Goal: Information Seeking & Learning: Learn about a topic

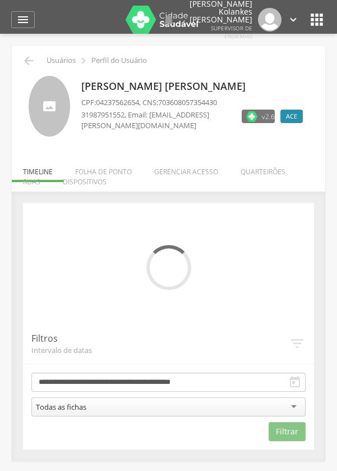
click at [20, 26] on icon "" at bounding box center [22, 19] width 13 height 13
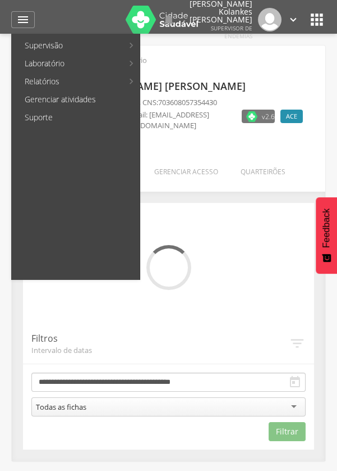
click at [229, 273] on div at bounding box center [163, 235] width 326 height 471
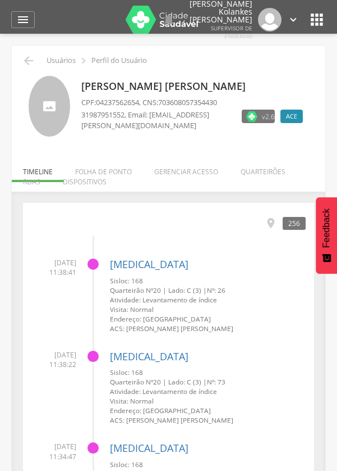
click at [286, 436] on div "[MEDICAL_DATA] Sisloc: [STREET_ADDRESS] | Lado: C (3) | Nº: 71 Atividade: Levan…" at bounding box center [208, 475] width 196 height 84
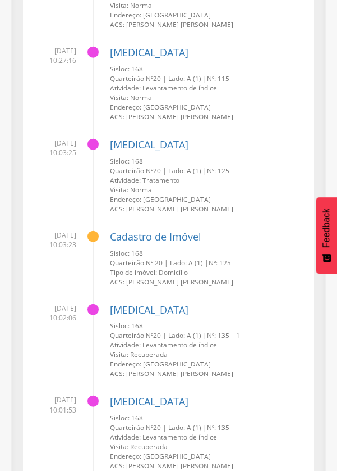
scroll to position [3432, 0]
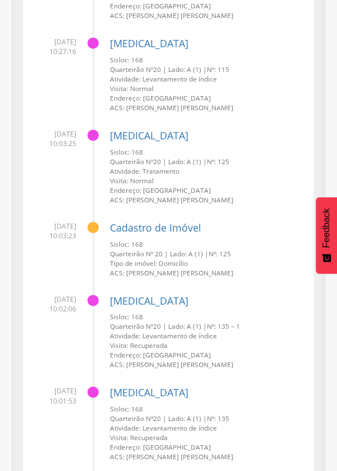
click at [139, 319] on span "Sisloc: 168" at bounding box center [126, 316] width 33 height 9
click at [133, 299] on link "[MEDICAL_DATA]" at bounding box center [149, 300] width 79 height 13
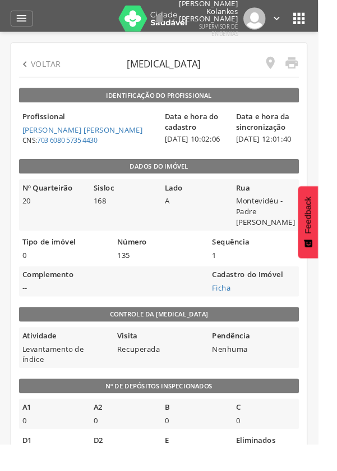
click at [162, 184] on legend "Dados do imóvel" at bounding box center [168, 176] width 297 height 16
click at [232, 290] on legend "Cadastro do Imóvel" at bounding box center [269, 291] width 95 height 13
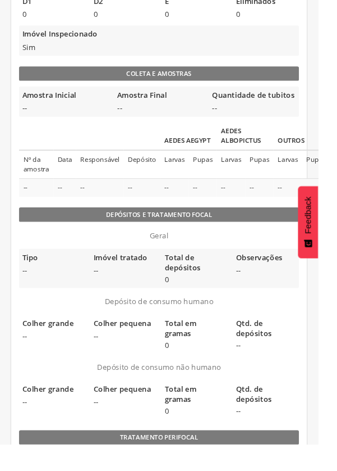
scroll to position [466, 0]
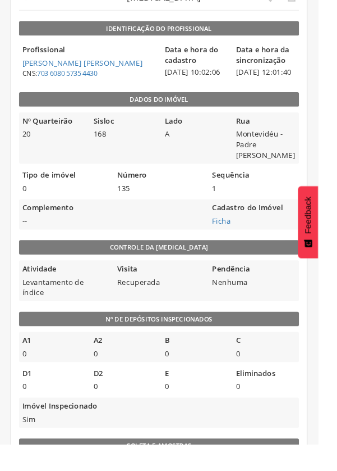
scroll to position [0, 0]
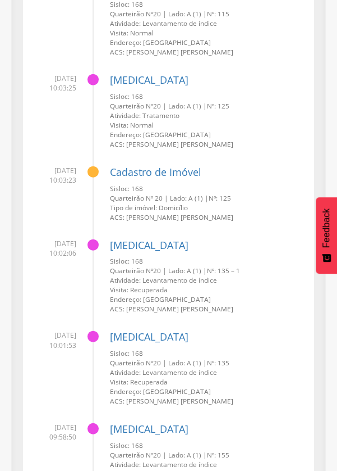
scroll to position [3490, 0]
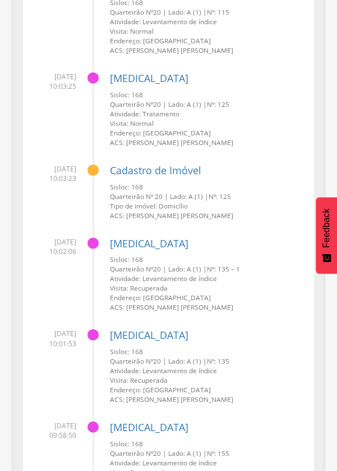
click at [152, 358] on span "Quarteirão Nº" at bounding box center [131, 360] width 43 height 9
click at [125, 332] on link "[MEDICAL_DATA]" at bounding box center [149, 334] width 79 height 13
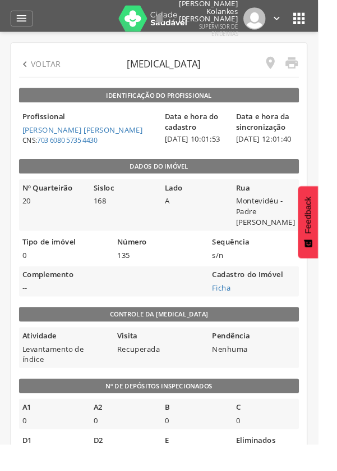
click at [127, 267] on span "135" at bounding box center [168, 269] width 95 height 11
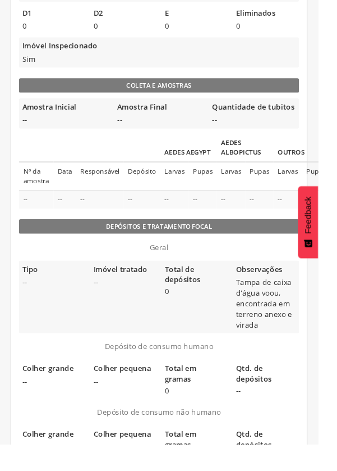
scroll to position [501, 0]
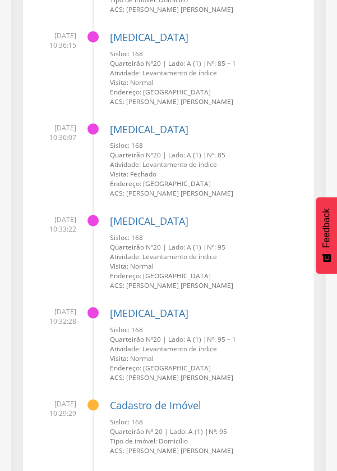
scroll to position [3219, 0]
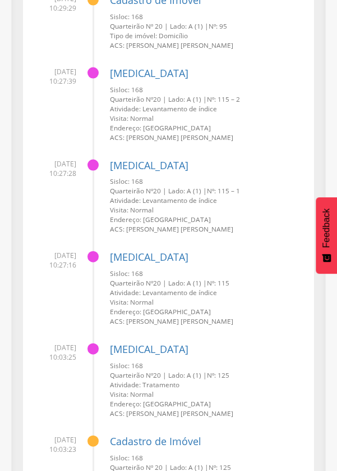
click at [248, 259] on h4 "[MEDICAL_DATA]" at bounding box center [208, 257] width 196 height 11
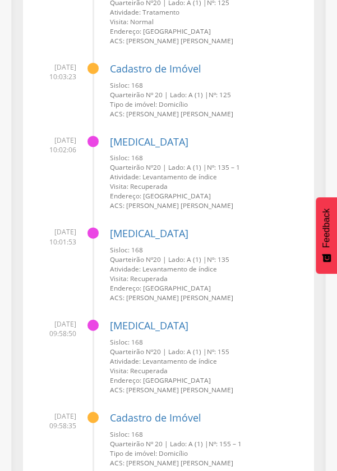
scroll to position [3591, 0]
click at [90, 236] on div at bounding box center [93, 233] width 11 height 11
click at [124, 236] on link "[MEDICAL_DATA]" at bounding box center [149, 233] width 79 height 13
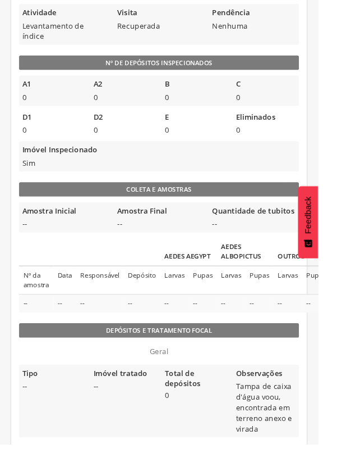
scroll to position [501, 0]
